Goal: Transaction & Acquisition: Purchase product/service

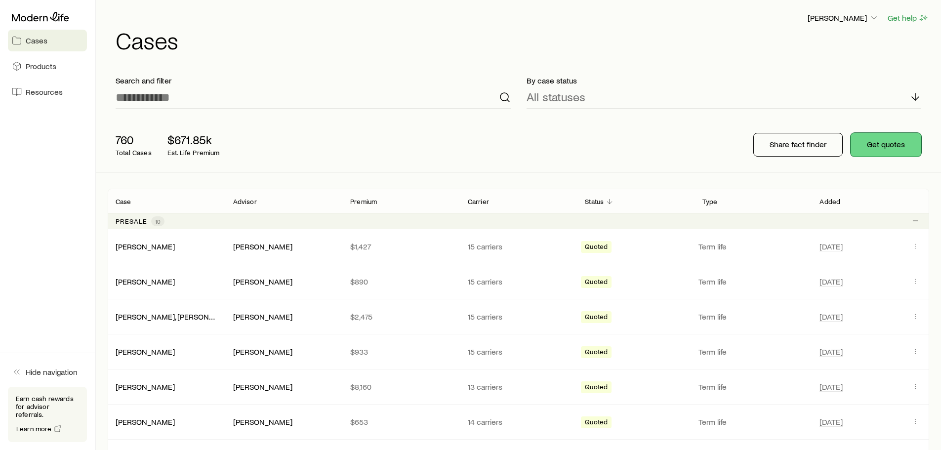
click at [882, 141] on button "Get quotes" at bounding box center [886, 145] width 71 height 24
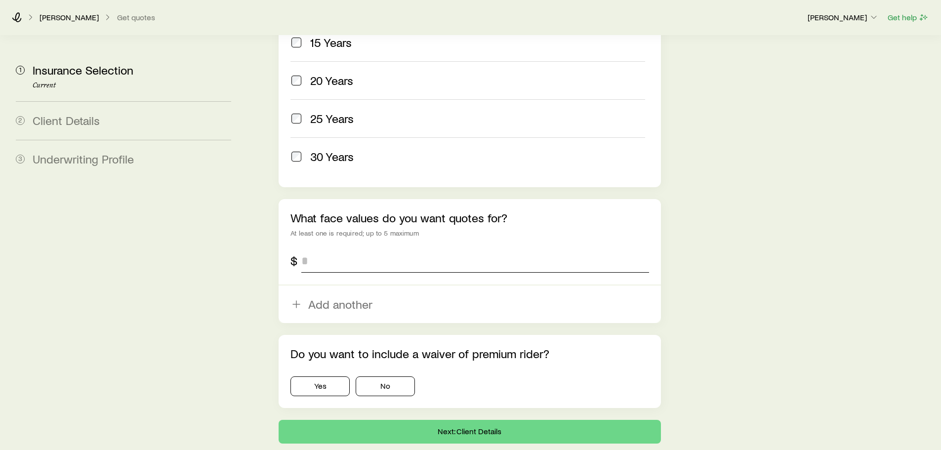
scroll to position [544, 0]
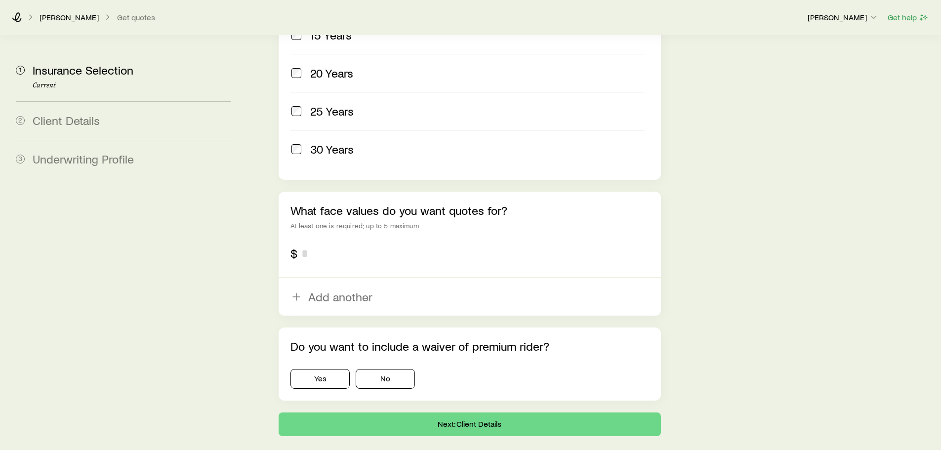
click at [335, 242] on input "tel" at bounding box center [474, 254] width 347 height 24
type input "*********"
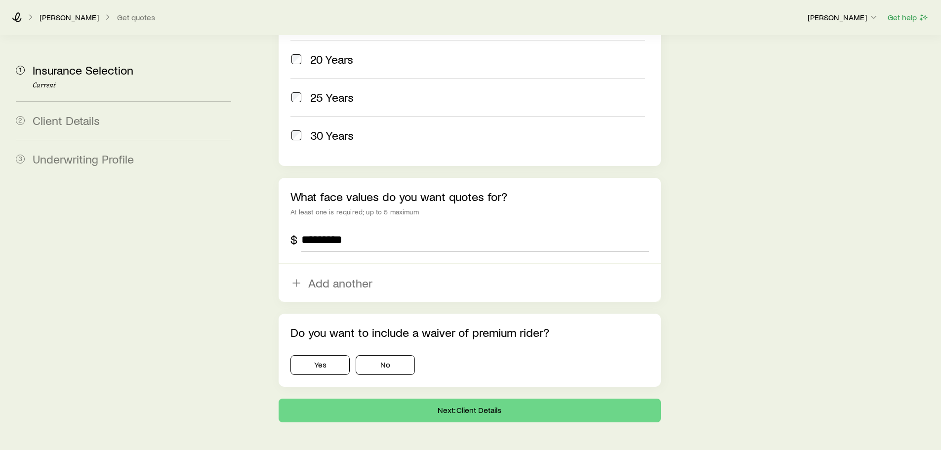
scroll to position [569, 0]
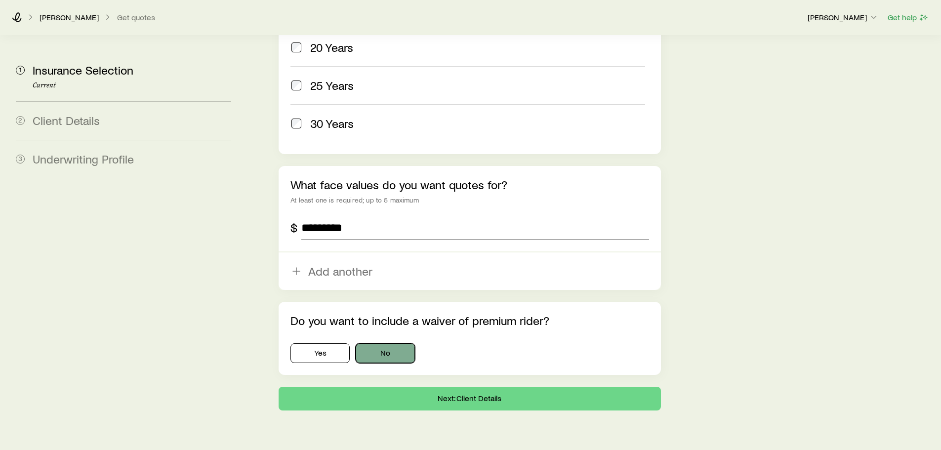
click at [390, 343] on button "No" at bounding box center [385, 353] width 59 height 20
click at [420, 387] on button "Next: Client Details" at bounding box center [470, 399] width 382 height 24
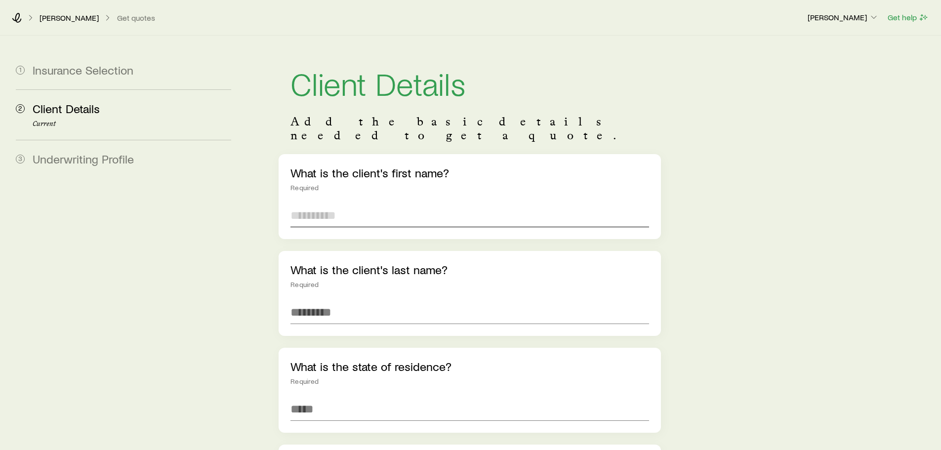
click at [358, 205] on input "text" at bounding box center [470, 216] width 358 height 24
type input "*******"
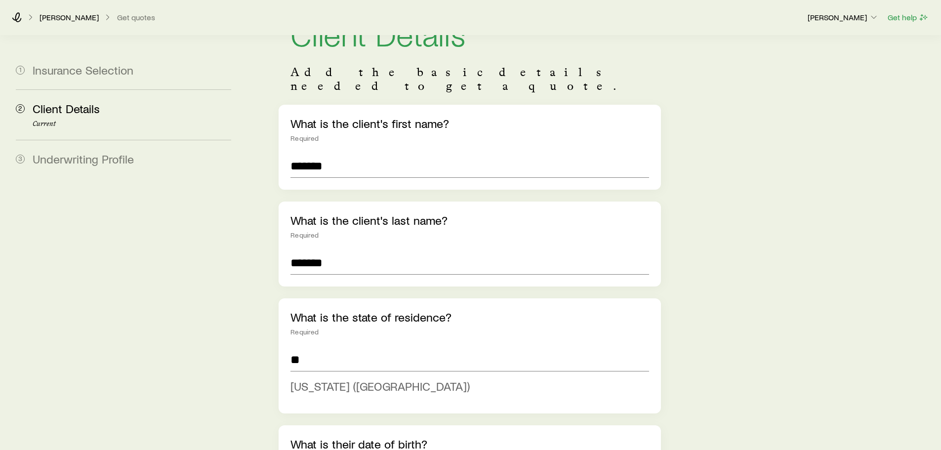
click at [366, 379] on span "[US_STATE] ([GEOGRAPHIC_DATA])" at bounding box center [380, 386] width 179 height 14
type input "**********"
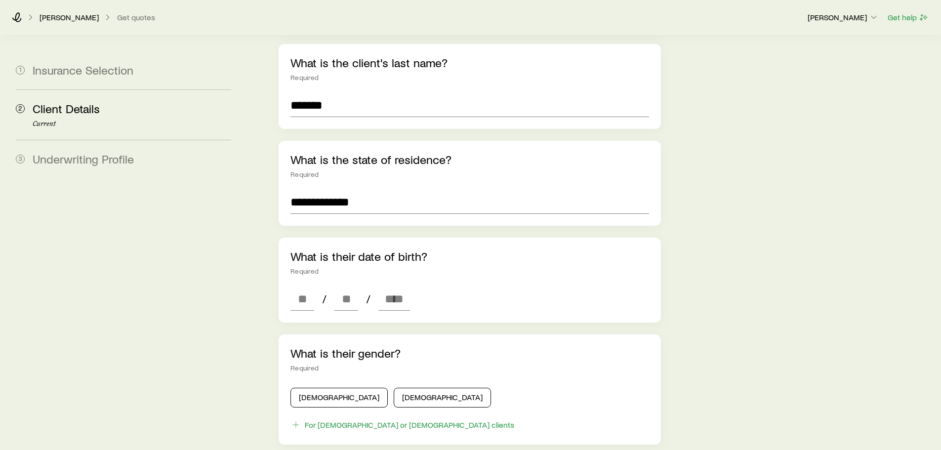
scroll to position [296, 0]
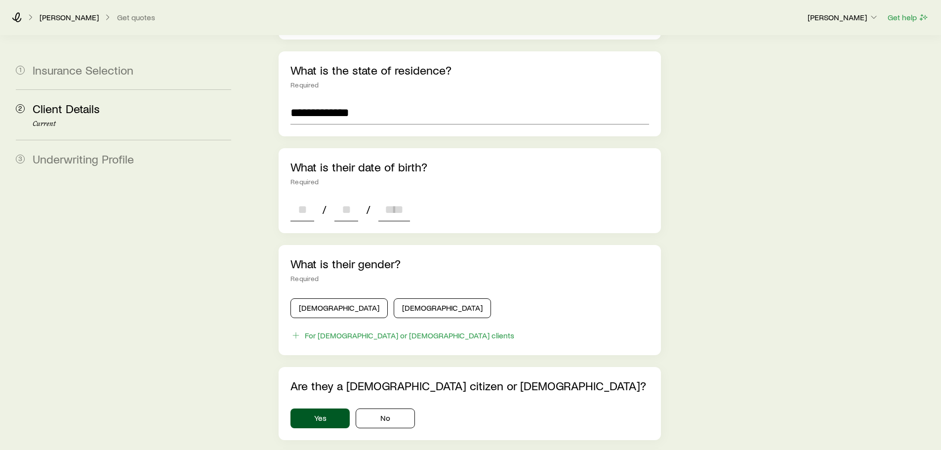
click at [302, 198] on input at bounding box center [303, 210] width 24 height 24
type input "**"
type input "****"
type input "*"
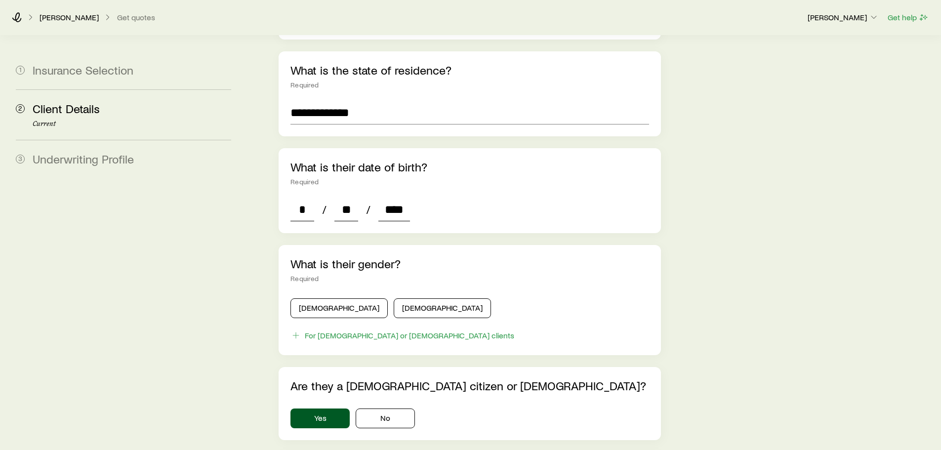
type input "****"
drag, startPoint x: 328, startPoint y: 297, endPoint x: 396, endPoint y: 251, distance: 82.5
click at [329, 298] on button "[DEMOGRAPHIC_DATA]" at bounding box center [339, 308] width 97 height 20
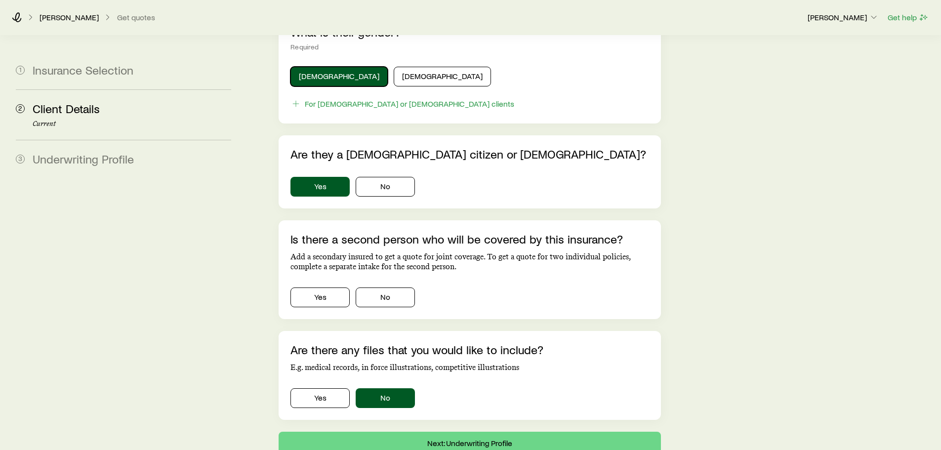
scroll to position [544, 0]
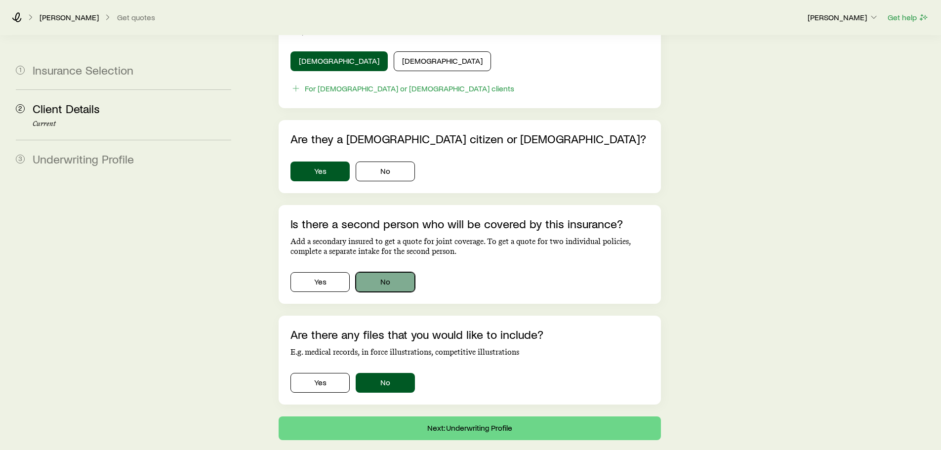
click at [378, 272] on button "No" at bounding box center [385, 282] width 59 height 20
click at [483, 420] on button "Next: Underwriting Profile" at bounding box center [470, 429] width 382 height 24
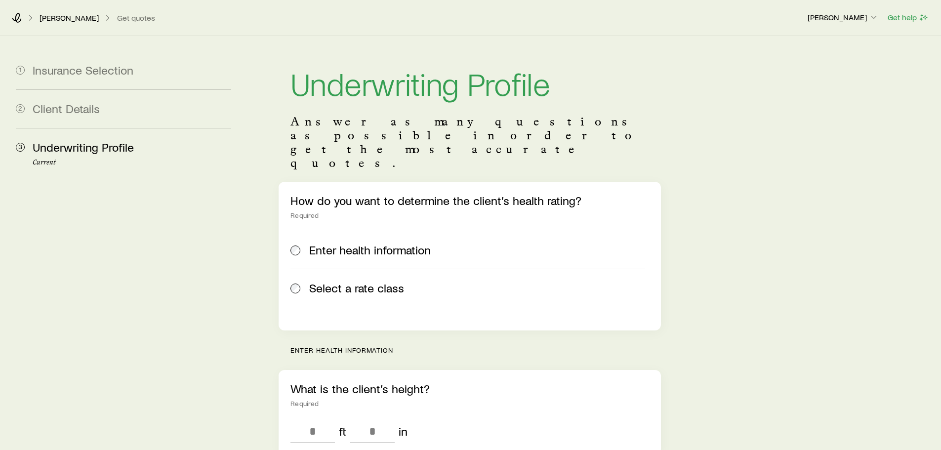
click at [379, 281] on span "Select a rate class" at bounding box center [356, 288] width 95 height 14
click at [375, 243] on span "Enter health information" at bounding box center [370, 250] width 122 height 14
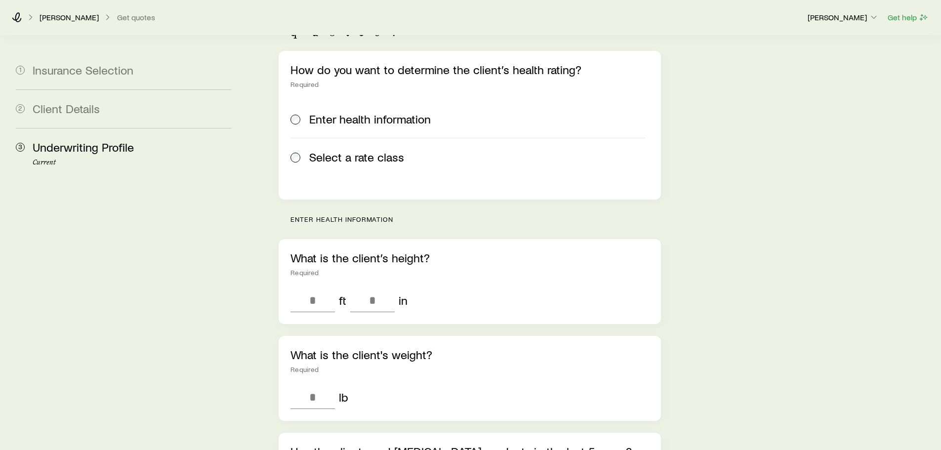
scroll to position [198, 0]
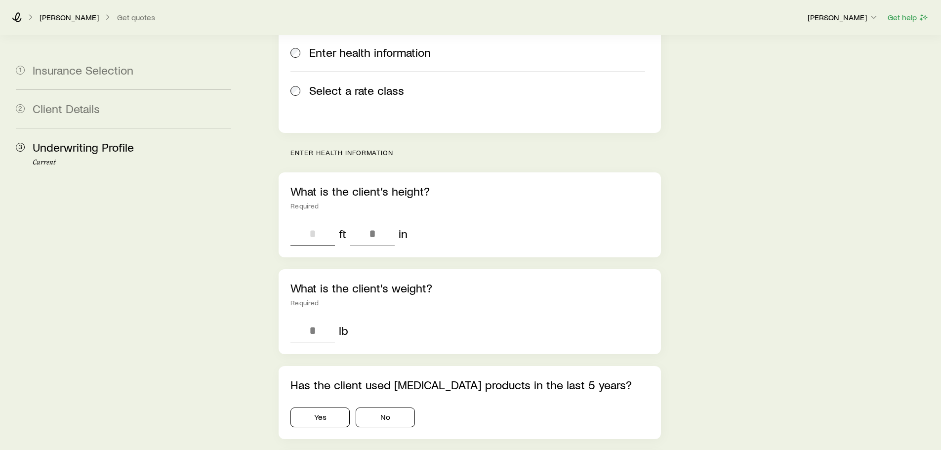
click at [305, 222] on input "tel" at bounding box center [313, 234] width 44 height 24
type input "*"
click at [367, 222] on input "tel" at bounding box center [372, 234] width 44 height 24
type input "*"
click at [324, 319] on input "tel" at bounding box center [313, 331] width 44 height 24
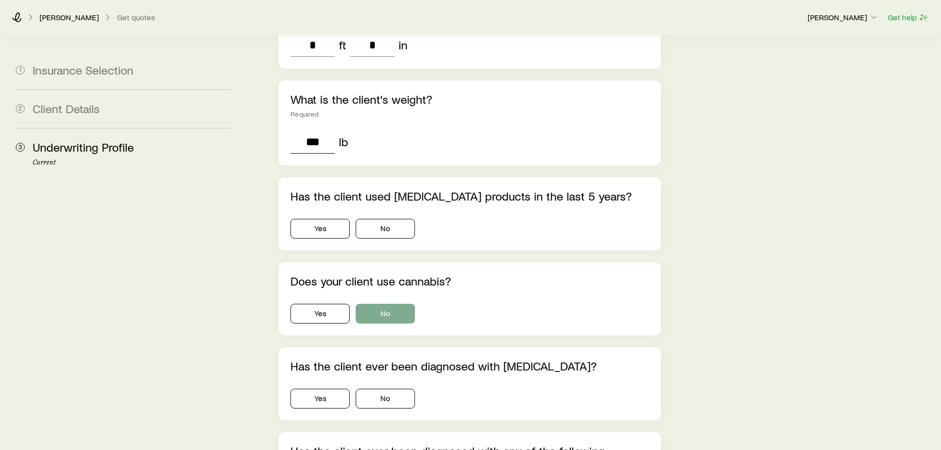
scroll to position [395, 0]
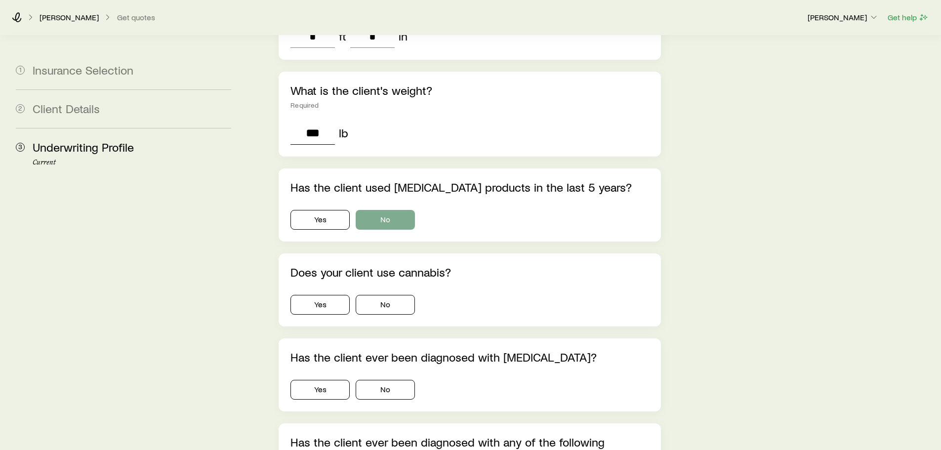
type input "***"
click at [394, 210] on button "No" at bounding box center [385, 220] width 59 height 20
click at [393, 295] on button "No" at bounding box center [385, 305] width 59 height 20
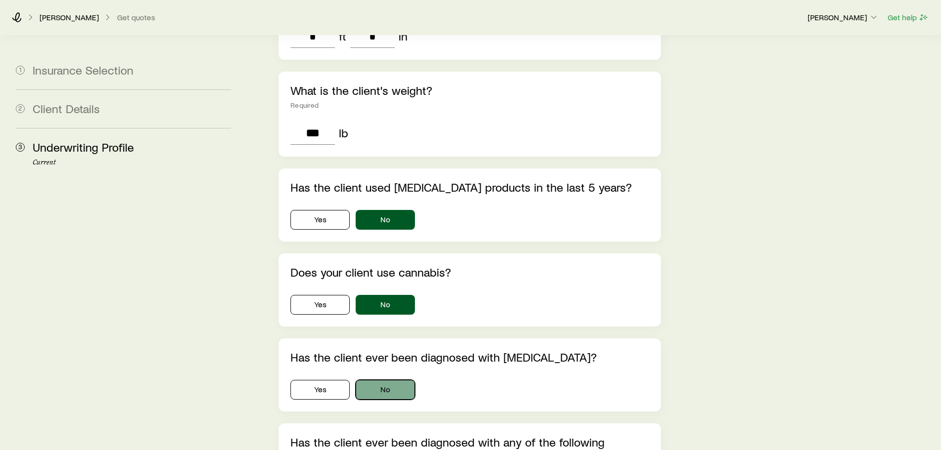
click at [394, 380] on button "No" at bounding box center [385, 390] width 59 height 20
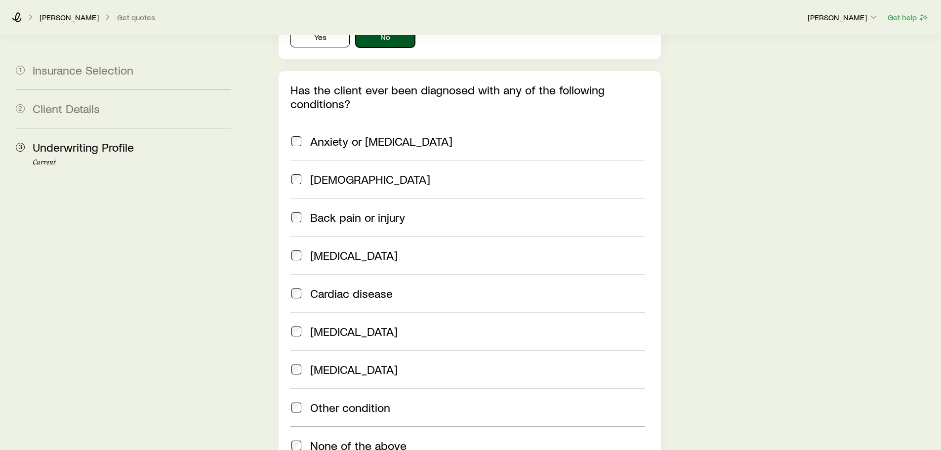
scroll to position [939, 0]
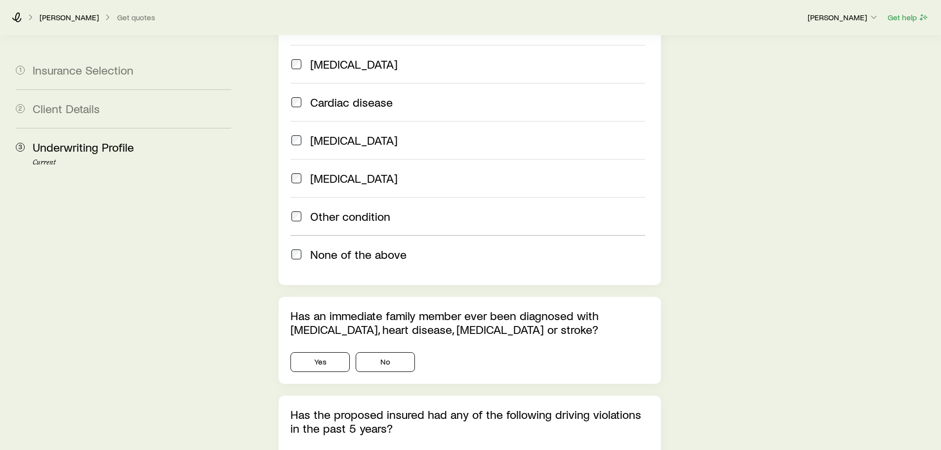
drag, startPoint x: 363, startPoint y: 230, endPoint x: 368, endPoint y: 275, distance: 45.2
click at [364, 248] on span "None of the above" at bounding box center [358, 255] width 96 height 14
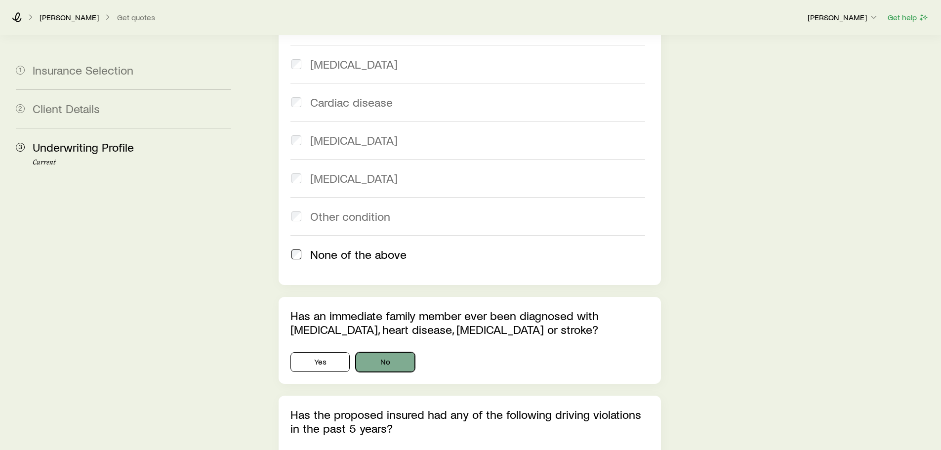
click at [389, 352] on button "No" at bounding box center [385, 362] width 59 height 20
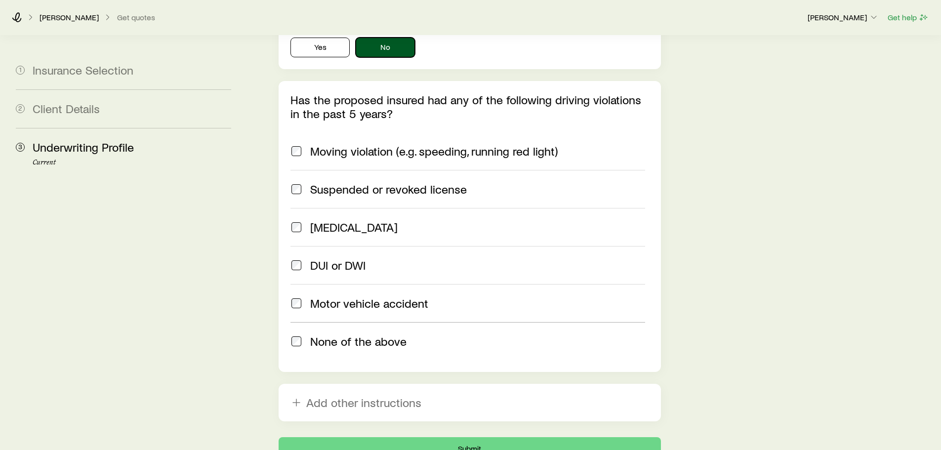
scroll to position [1285, 0]
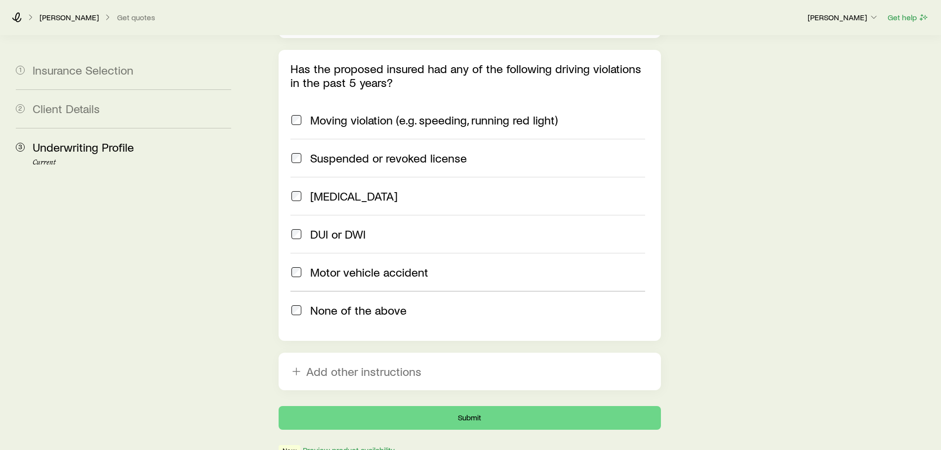
click at [379, 303] on span "None of the above" at bounding box center [358, 310] width 96 height 14
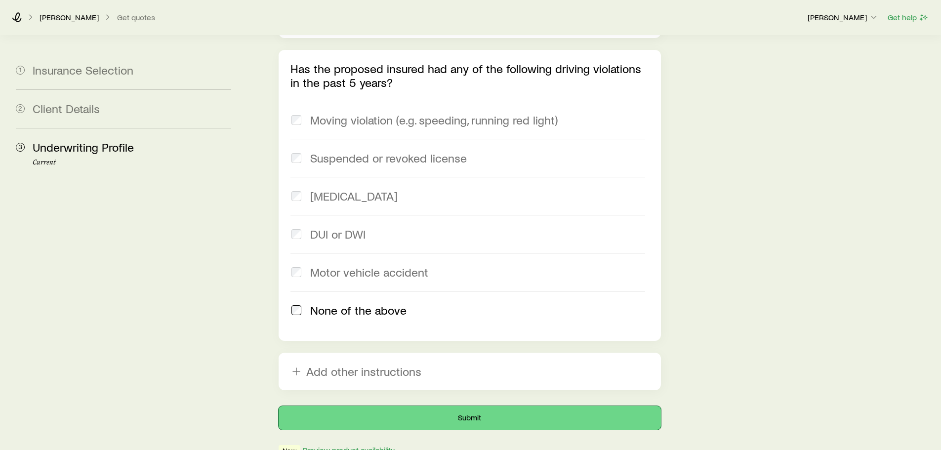
click at [454, 406] on button "Submit" at bounding box center [470, 418] width 382 height 24
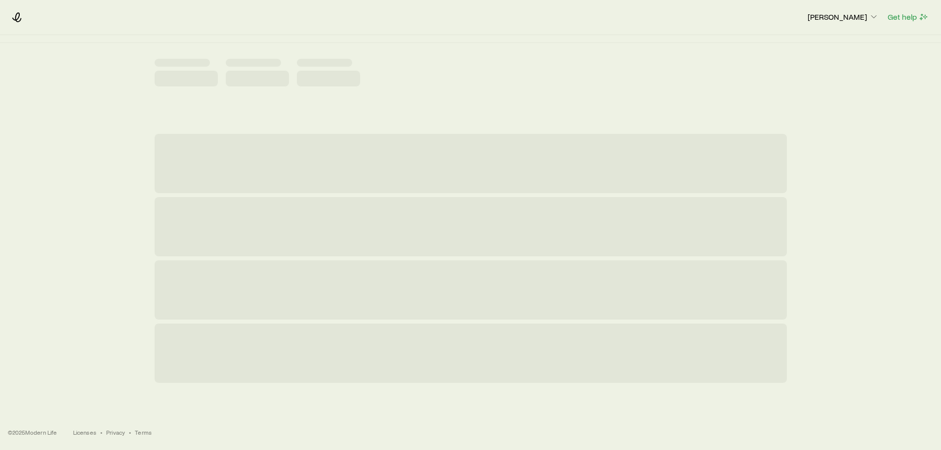
scroll to position [0, 0]
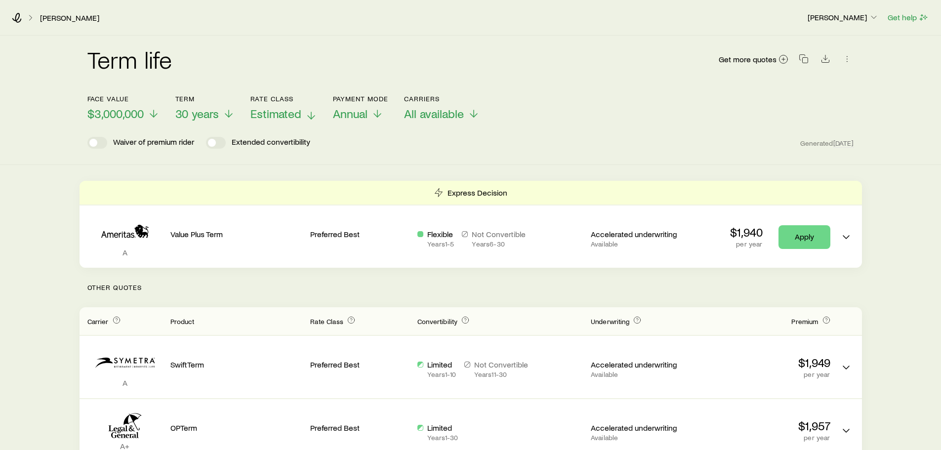
click at [308, 114] on icon at bounding box center [311, 116] width 12 height 12
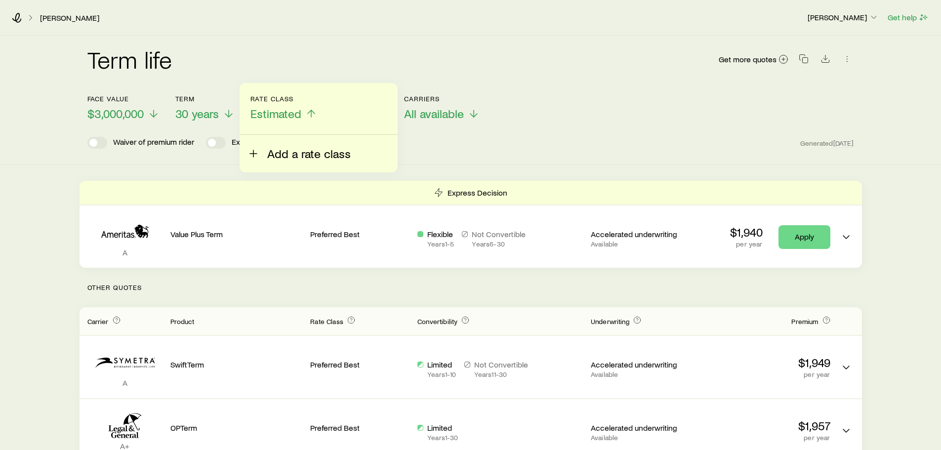
click at [291, 152] on span "Add a rate class" at bounding box center [309, 154] width 84 height 14
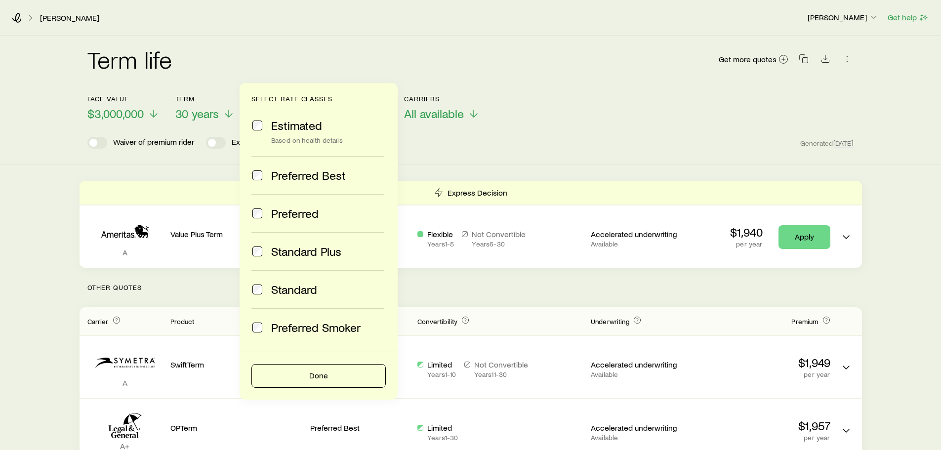
click at [272, 216] on span "Preferred" at bounding box center [294, 214] width 47 height 14
click at [302, 372] on button "Done" at bounding box center [319, 376] width 134 height 24
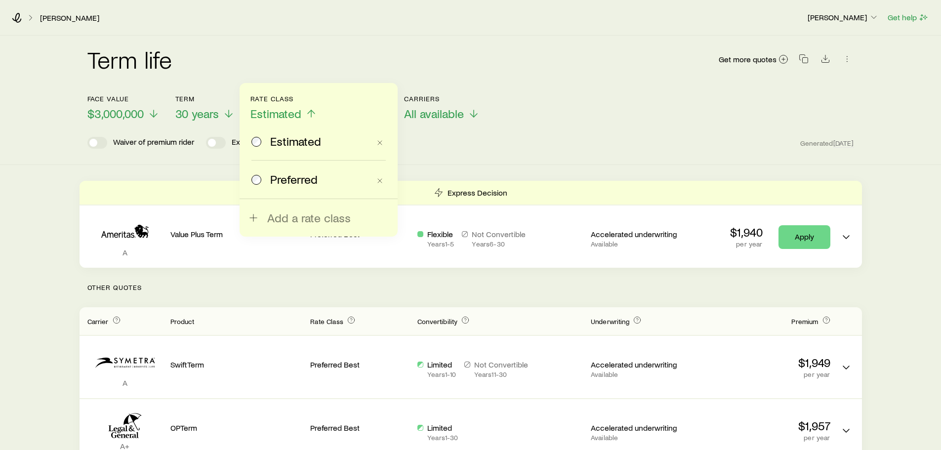
click at [301, 175] on span "Preferred" at bounding box center [293, 179] width 47 height 14
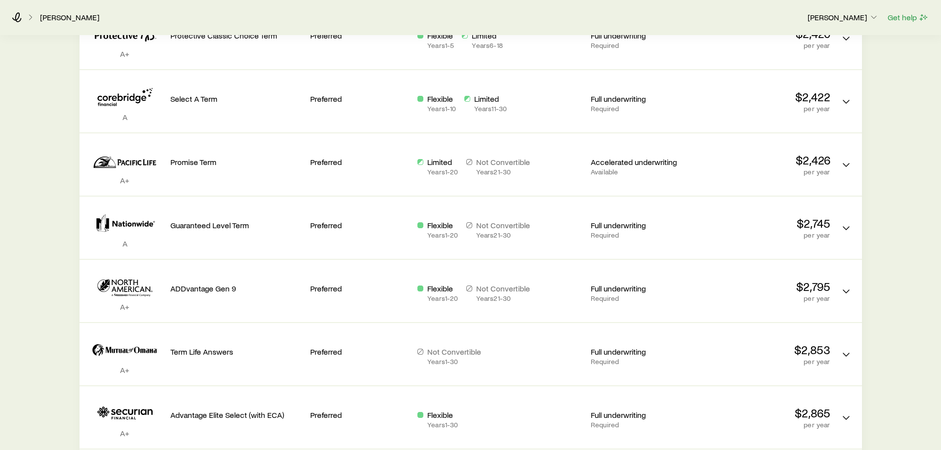
scroll to position [544, 0]
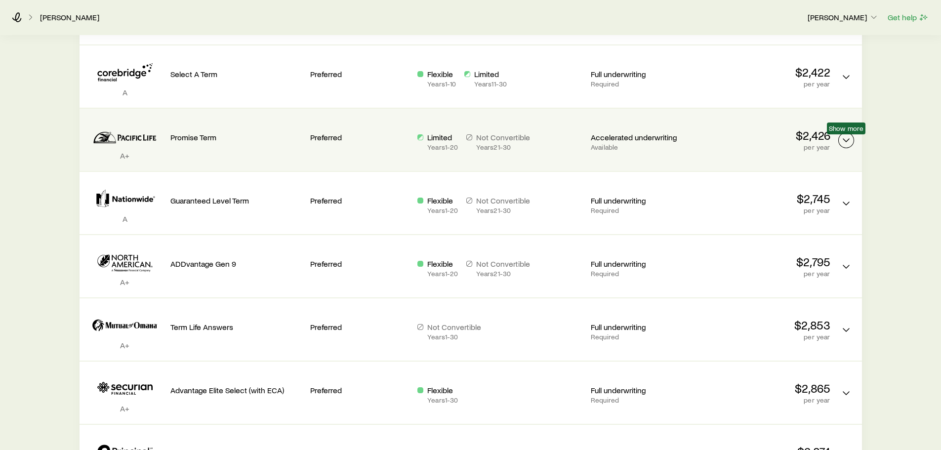
click at [844, 142] on icon "Term quotes" at bounding box center [846, 140] width 12 height 12
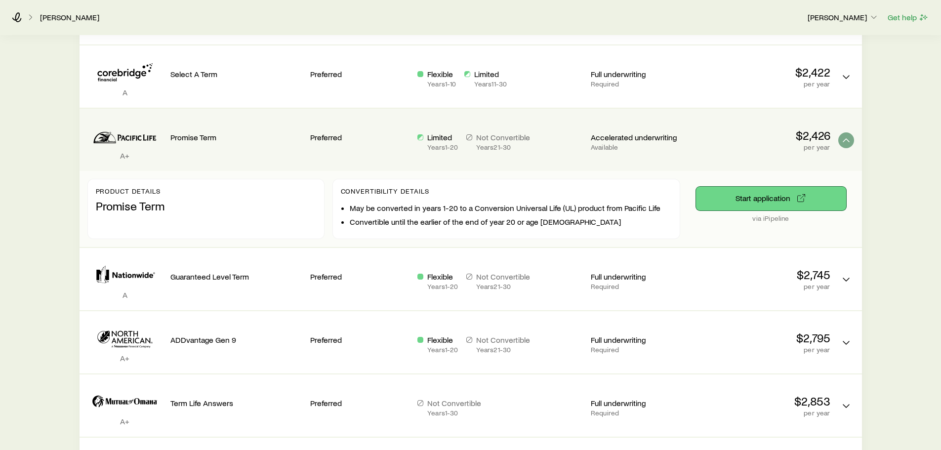
click at [779, 195] on button "Start application" at bounding box center [771, 199] width 150 height 24
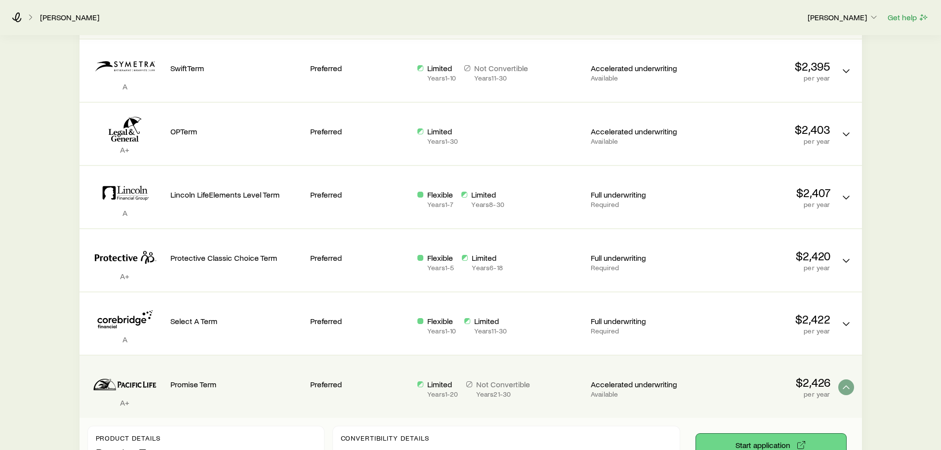
scroll to position [247, 0]
